Goal: Check status: Check status

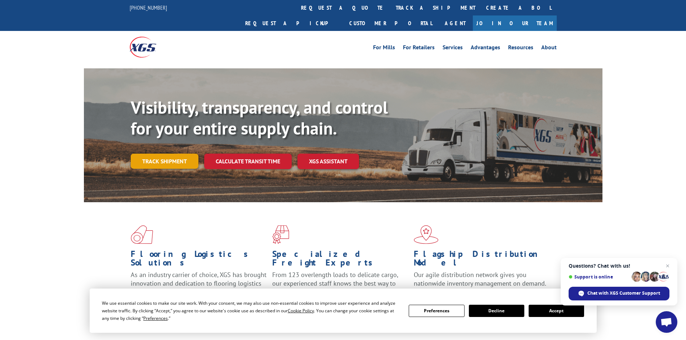
click at [162, 154] on link "Track shipment" at bounding box center [165, 161] width 68 height 15
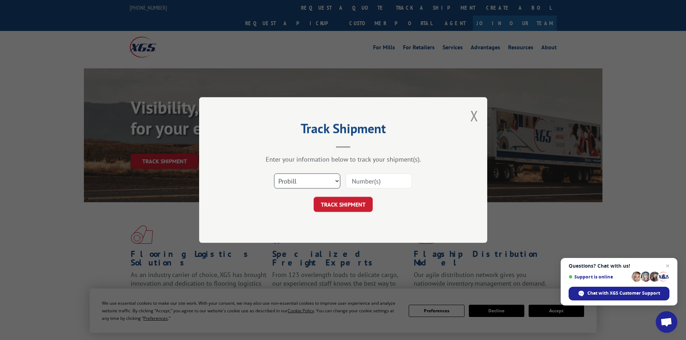
click at [317, 181] on select "Select category... Probill BOL PO" at bounding box center [307, 181] width 66 height 15
drag, startPoint x: 402, startPoint y: 180, endPoint x: 397, endPoint y: 180, distance: 4.7
click at [401, 180] on input at bounding box center [379, 181] width 66 height 15
paste input "5263662"
type input "5263662"
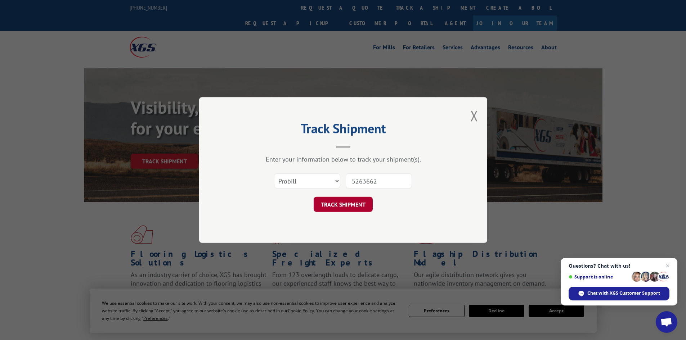
click at [361, 205] on button "TRACK SHIPMENT" at bounding box center [343, 204] width 59 height 15
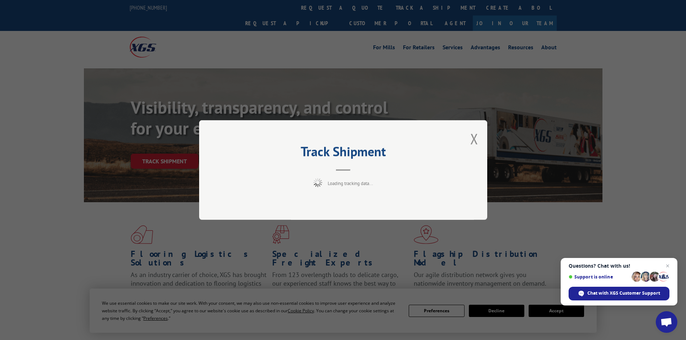
click at [344, 205] on div "Track Shipment Loading tracking data..." at bounding box center [343, 170] width 288 height 100
click at [474, 139] on button "Close modal" at bounding box center [474, 138] width 8 height 19
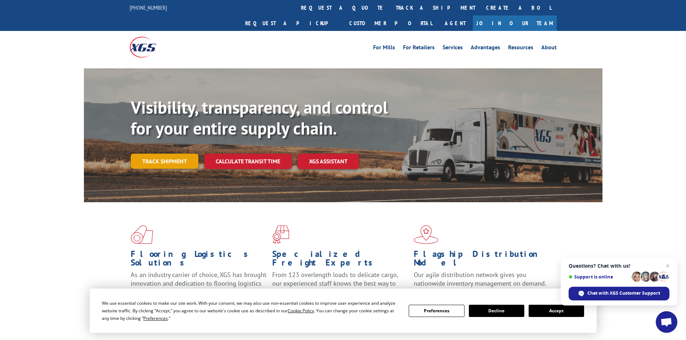
click at [186, 154] on link "Track shipment" at bounding box center [165, 161] width 68 height 15
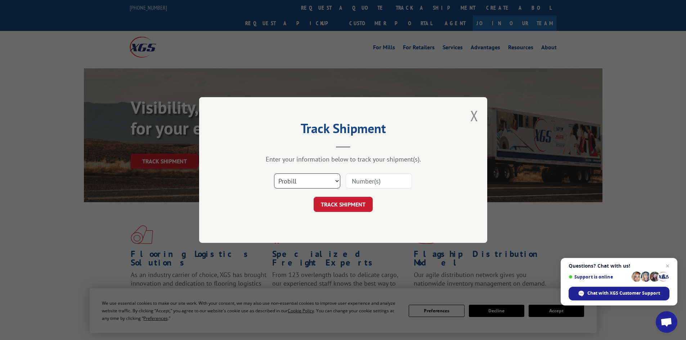
click at [275, 177] on select "Select category... Probill BOL PO" at bounding box center [307, 181] width 66 height 15
select select "po"
click at [274, 174] on select "Select category... Probill BOL PO" at bounding box center [307, 181] width 66 height 15
click at [367, 181] on input at bounding box center [379, 181] width 66 height 15
paste input "5263662"
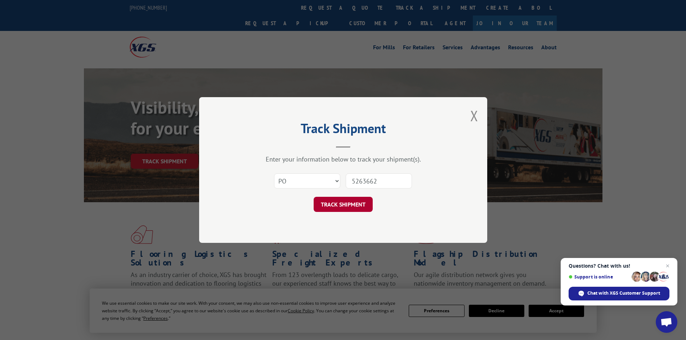
type input "5263662"
click at [349, 212] on button "TRACK SHIPMENT" at bounding box center [343, 204] width 59 height 15
click at [347, 202] on button "TRACK SHIPMENT" at bounding box center [343, 204] width 59 height 15
click at [347, 202] on div "Track Shipment Enter your information below to track your shipment(s). Select c…" at bounding box center [343, 170] width 288 height 146
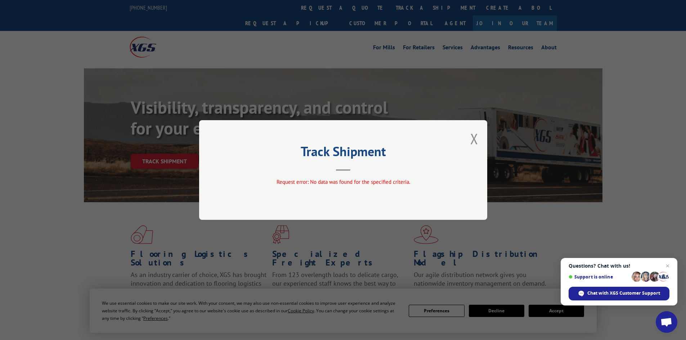
click at [479, 141] on div "Track Shipment Request error: No data was found for the specified criteria." at bounding box center [343, 170] width 288 height 100
click at [472, 141] on button "Close modal" at bounding box center [474, 138] width 8 height 19
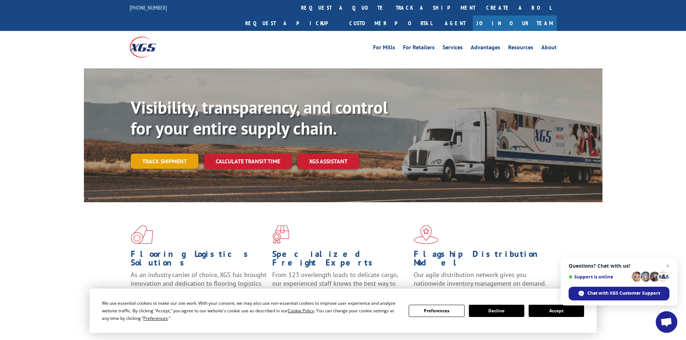
click at [153, 154] on link "Track shipment" at bounding box center [165, 161] width 68 height 15
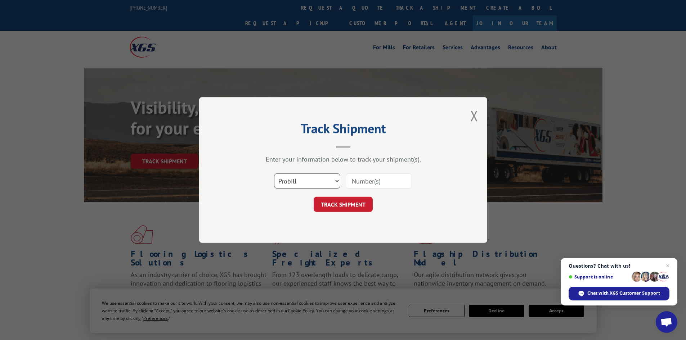
click at [291, 184] on select "Select category... Probill BOL PO" at bounding box center [307, 181] width 66 height 15
select select "bol"
click at [274, 174] on select "Select category... Probill BOL PO" at bounding box center [307, 181] width 66 height 15
click at [374, 179] on input at bounding box center [379, 181] width 66 height 15
paste input "5263662"
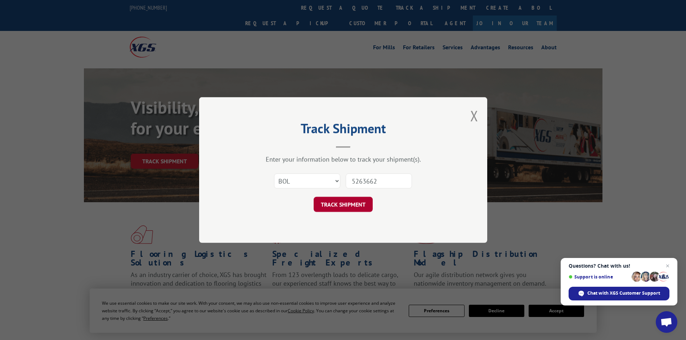
type input "5263662"
click at [342, 204] on button "TRACK SHIPMENT" at bounding box center [343, 204] width 59 height 15
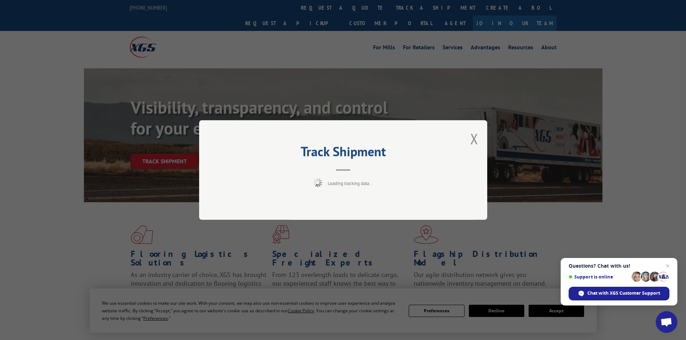
click at [357, 206] on div "Track Shipment Loading tracking data..." at bounding box center [343, 170] width 288 height 100
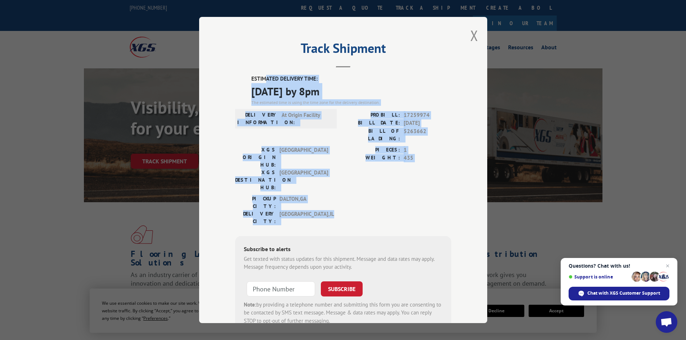
drag, startPoint x: 261, startPoint y: 75, endPoint x: 413, endPoint y: 183, distance: 185.7
click at [413, 183] on div "ESTIMATED DELIVERY TIME: 09/15/2025 by 8pm The estimated time is using the time…" at bounding box center [343, 204] width 216 height 259
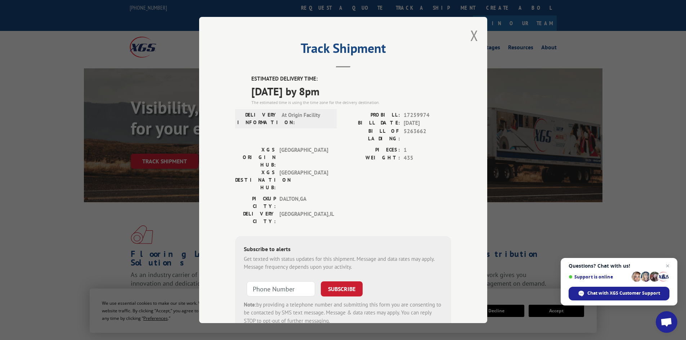
click at [319, 197] on div "ESTIMATED DELIVERY TIME: 09/15/2025 by 8pm The estimated time is using the time…" at bounding box center [343, 204] width 216 height 259
drag, startPoint x: 281, startPoint y: 171, endPoint x: 318, endPoint y: 171, distance: 37.4
click at [318, 195] on span "DALTON , GA" at bounding box center [303, 202] width 49 height 15
click at [520, 214] on div "Track Shipment ESTIMATED DELIVERY TIME: 09/15/2025 by 8pm The estimated time is…" at bounding box center [343, 170] width 686 height 340
click at [473, 31] on button "Close modal" at bounding box center [474, 35] width 8 height 19
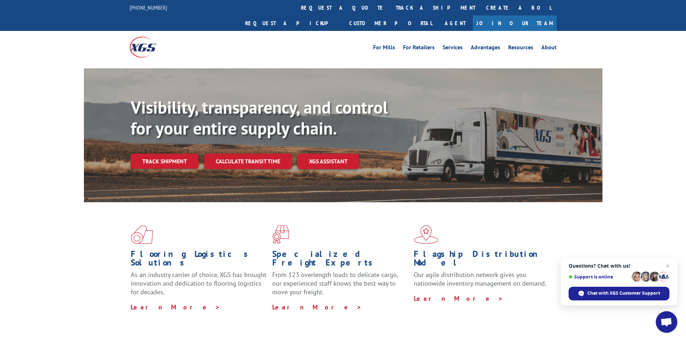
click at [167, 154] on link "Track shipment" at bounding box center [165, 161] width 68 height 15
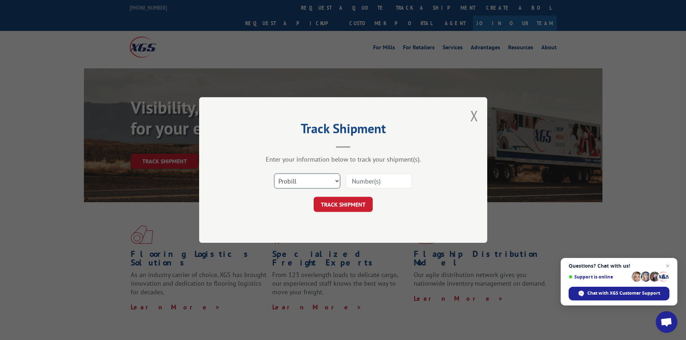
click at [301, 182] on select "Select category... Probill BOL PO" at bounding box center [307, 181] width 66 height 15
select select "bol"
click at [274, 174] on select "Select category... Probill BOL PO" at bounding box center [307, 181] width 66 height 15
click at [388, 176] on input at bounding box center [379, 181] width 66 height 15
paste input "5263662"
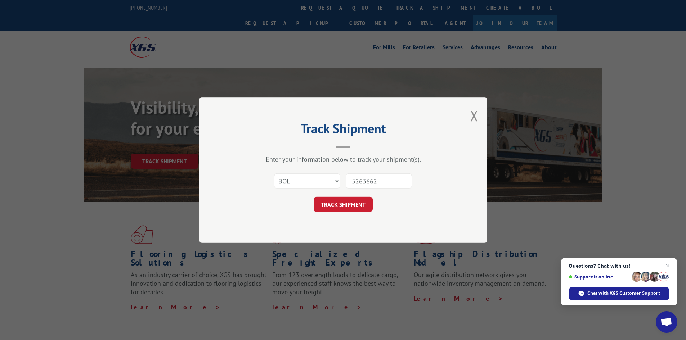
type input "5263662"
click at [348, 207] on button "TRACK SHIPMENT" at bounding box center [343, 204] width 59 height 15
click at [328, 207] on button "TRACK SHIPMENT" at bounding box center [343, 204] width 59 height 15
